Goal: Task Accomplishment & Management: Manage account settings

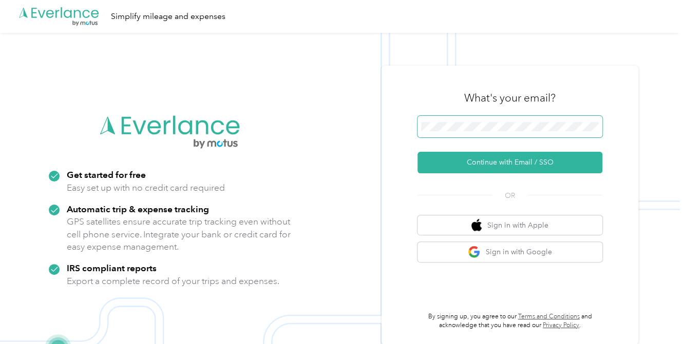
click at [439, 131] on span at bounding box center [509, 127] width 185 height 22
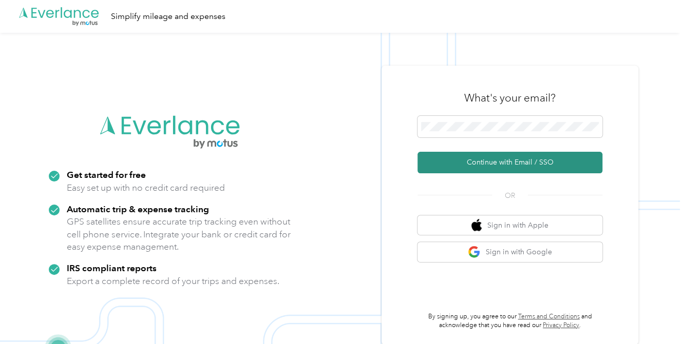
click at [476, 163] on button "Continue with Email / SSO" at bounding box center [509, 163] width 185 height 22
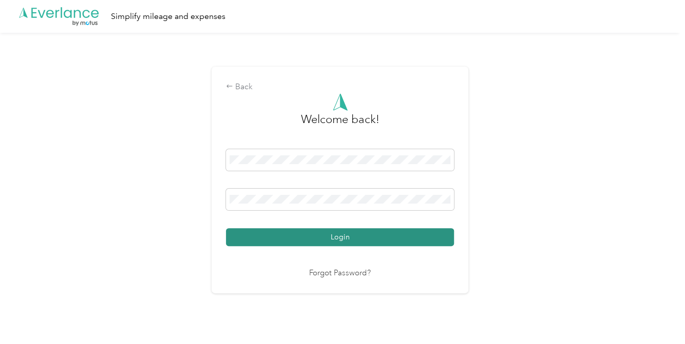
click at [411, 235] on button "Login" at bounding box center [340, 237] width 228 height 18
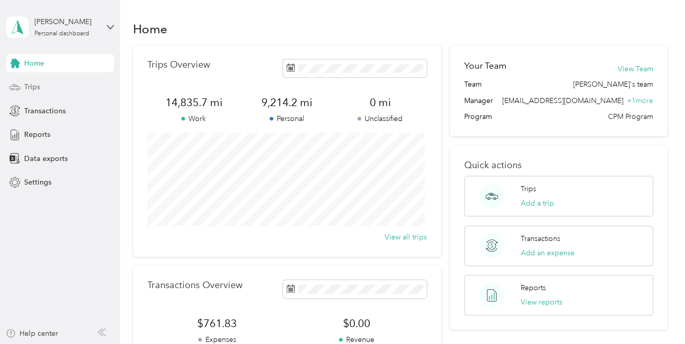
click at [76, 85] on div "Trips" at bounding box center [60, 87] width 108 height 18
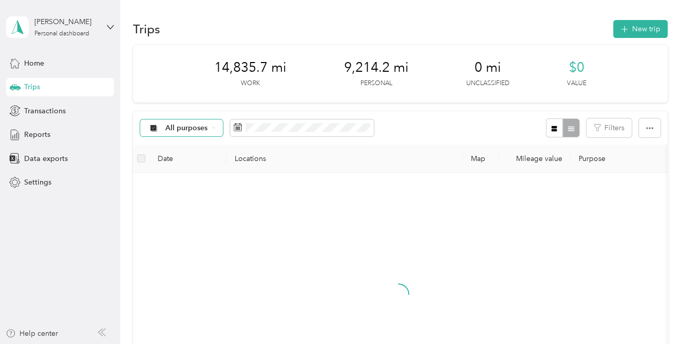
click at [194, 133] on div "All purposes" at bounding box center [181, 128] width 83 height 17
click at [194, 132] on span "All purposes" at bounding box center [186, 128] width 43 height 7
click at [43, 110] on span "Transactions" at bounding box center [45, 111] width 42 height 11
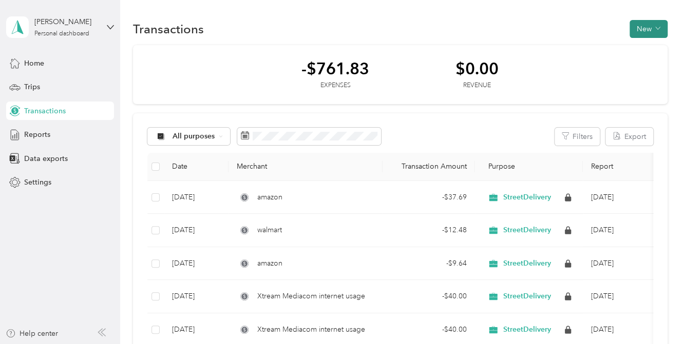
click at [638, 28] on button "New" at bounding box center [648, 29] width 38 height 18
click at [629, 49] on span "Expense" at bounding box center [643, 48] width 28 height 11
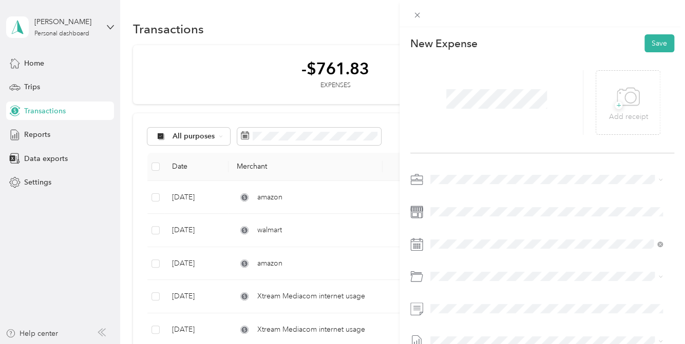
click at [464, 223] on li "Phone Bill" at bounding box center [545, 220] width 239 height 18
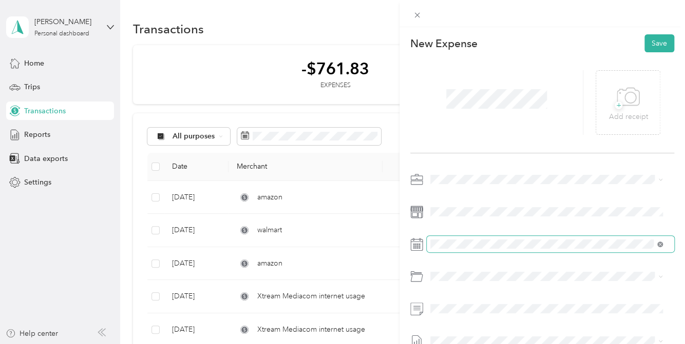
click at [659, 244] on icon at bounding box center [660, 245] width 6 height 6
click at [597, 242] on span at bounding box center [549, 244] width 247 height 16
click at [529, 249] on span at bounding box center [549, 244] width 247 height 16
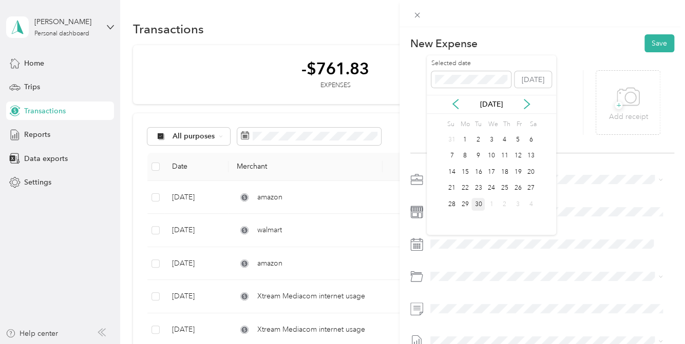
click at [480, 205] on div "30" at bounding box center [477, 204] width 13 height 13
click at [620, 100] on icon at bounding box center [627, 97] width 23 height 28
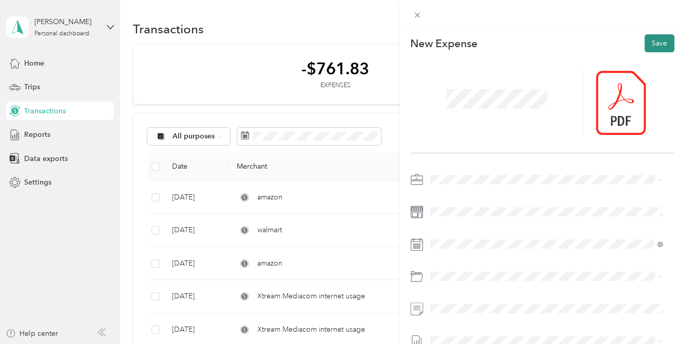
click at [651, 41] on button "Save" at bounding box center [659, 43] width 30 height 18
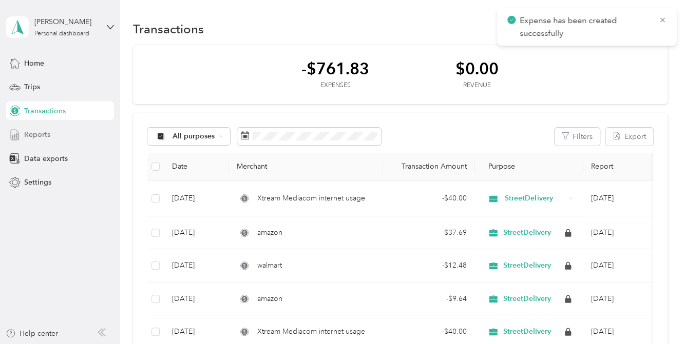
click at [31, 129] on div "Reports" at bounding box center [60, 135] width 108 height 18
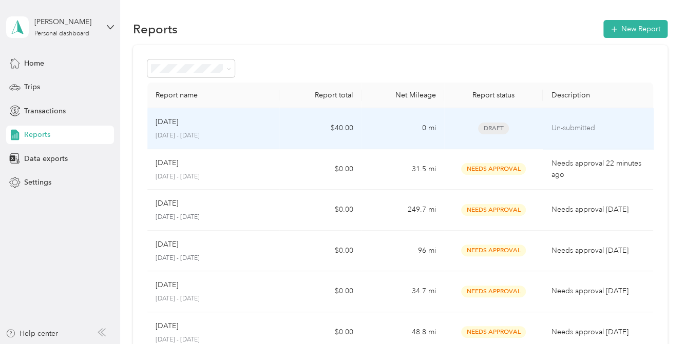
click at [499, 128] on span "Draft" at bounding box center [493, 129] width 31 height 12
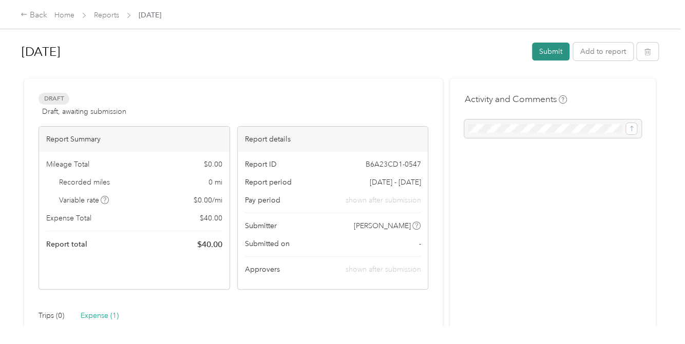
click at [548, 52] on button "Submit" at bounding box center [550, 52] width 37 height 18
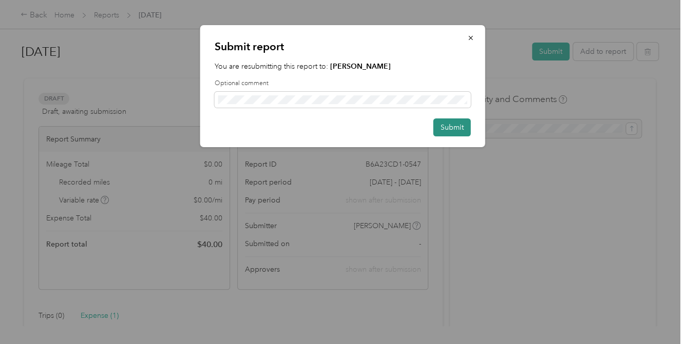
drag, startPoint x: 456, startPoint y: 127, endPoint x: 445, endPoint y: 126, distance: 10.8
click at [455, 127] on button "Submit" at bounding box center [451, 128] width 37 height 18
